Goal: Information Seeking & Learning: Check status

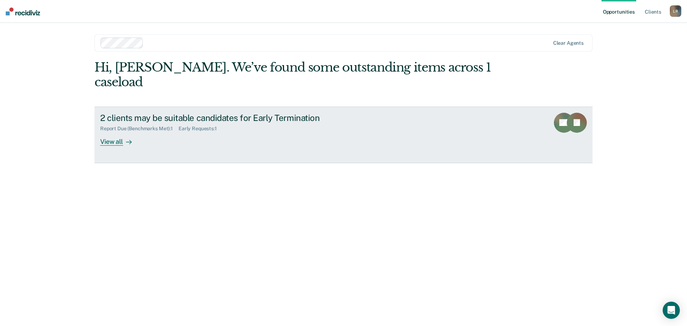
click at [123, 137] on div at bounding box center [127, 141] width 9 height 8
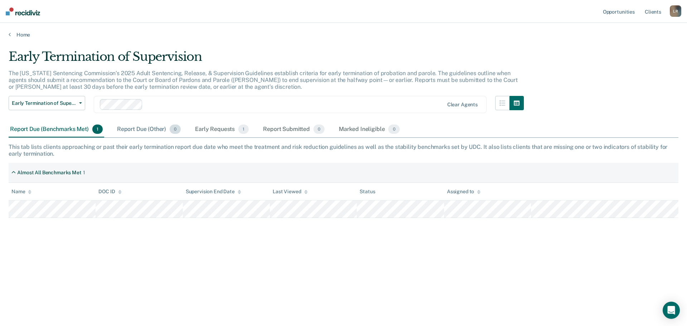
click at [143, 128] on div "Report Due (Other) 0" at bounding box center [149, 130] width 67 height 16
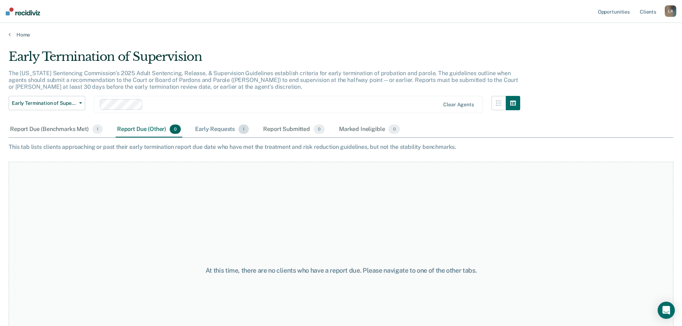
click at [207, 125] on div "Early Requests 1" at bounding box center [222, 130] width 57 height 16
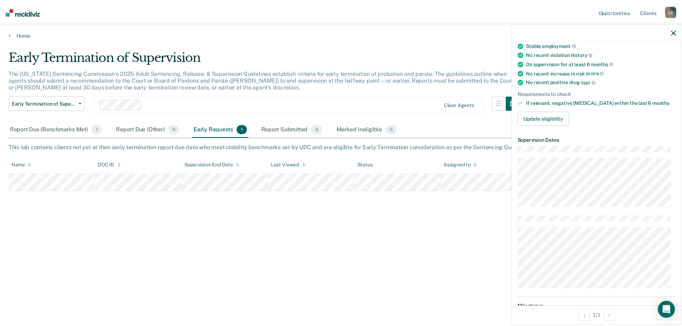
scroll to position [98, 0]
click at [360, 220] on div "Early Termination of Supervision The [US_STATE] Sentencing Commission’s 2025 Ad…" at bounding box center [344, 160] width 670 height 223
click at [297, 130] on div "Report Submitted 0" at bounding box center [294, 130] width 64 height 16
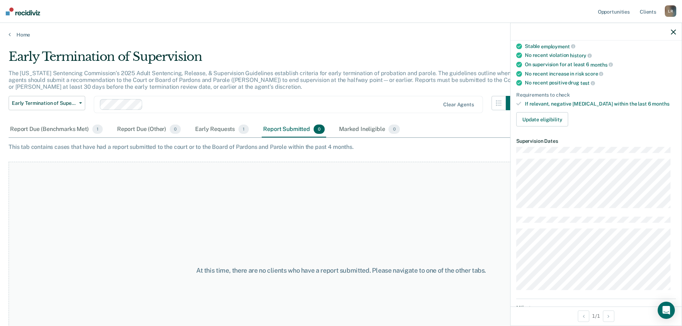
click at [234, 169] on div "At this time, there are no clients who have a report submitted. Please navigate…" at bounding box center [341, 270] width 665 height 217
click at [673, 30] on icon "button" at bounding box center [673, 31] width 5 height 5
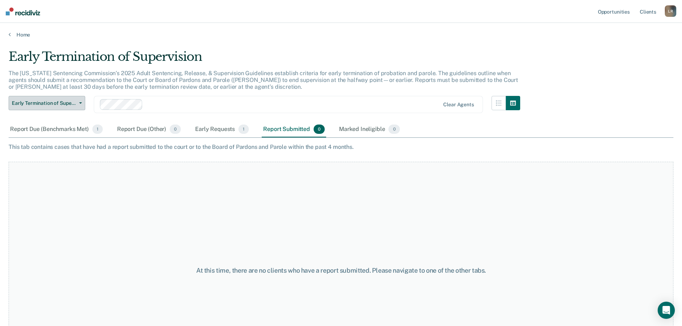
click at [84, 102] on button "Early Termination of Supervision" at bounding box center [47, 103] width 77 height 14
click at [81, 128] on div "Report Due (Benchmarks Met) 1" at bounding box center [57, 130] width 96 height 16
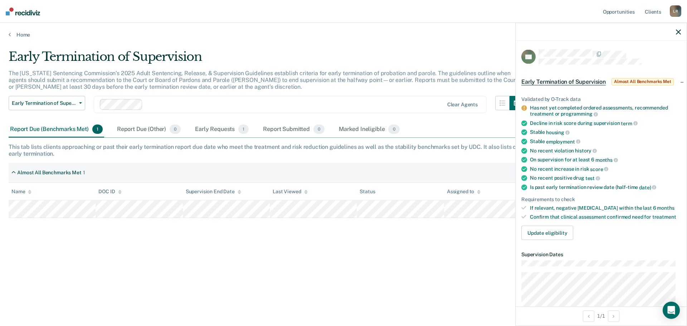
click at [225, 169] on div "Almost All Benchmarks Met 1" at bounding box center [344, 173] width 670 height 20
click at [143, 155] on div "This tab lists clients approaching or past their early termination report due d…" at bounding box center [344, 150] width 670 height 14
drag, startPoint x: 268, startPoint y: 259, endPoint x: 420, endPoint y: 225, distance: 156.1
click at [270, 259] on div "Early Termination of Supervision The [US_STATE] Sentencing Commission’s 2025 Ad…" at bounding box center [344, 160] width 670 height 223
click at [679, 30] on icon "button" at bounding box center [678, 31] width 5 height 5
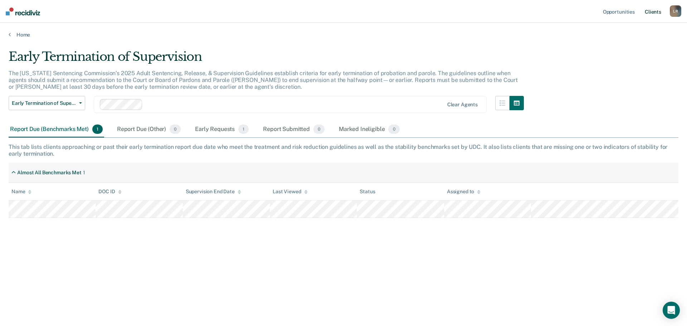
click at [655, 8] on link "Client s" at bounding box center [652, 11] width 19 height 23
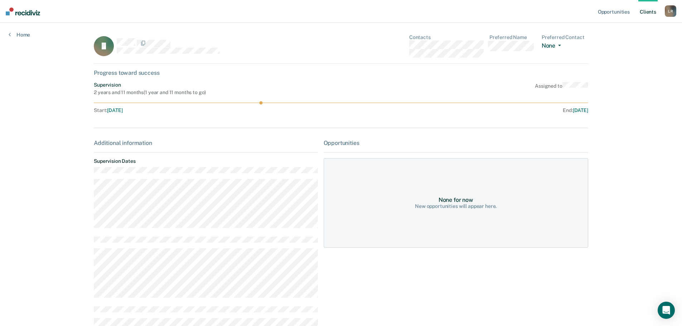
click at [560, 45] on icon "button" at bounding box center [559, 45] width 3 height 1
click at [526, 64] on div "B Contacts Preferred Name Preferred Contact None Call Text Email None Progress …" at bounding box center [341, 246] width 494 height 425
click at [18, 34] on link "Home" at bounding box center [19, 34] width 21 height 6
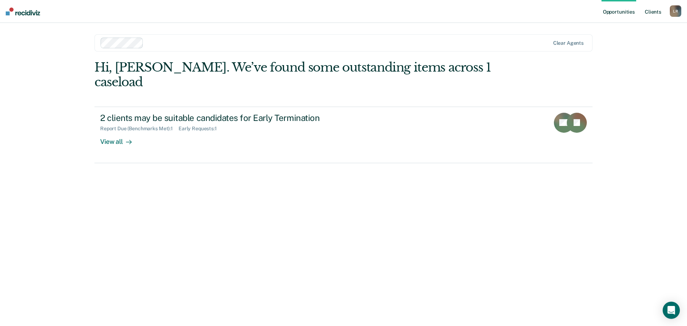
click at [647, 11] on link "Client s" at bounding box center [652, 11] width 19 height 23
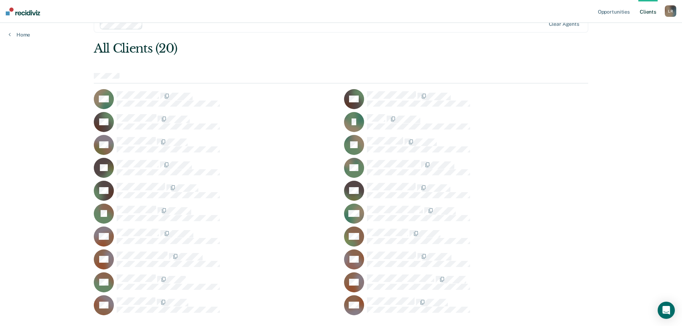
scroll to position [36, 0]
